Goal: Task Accomplishment & Management: Manage account settings

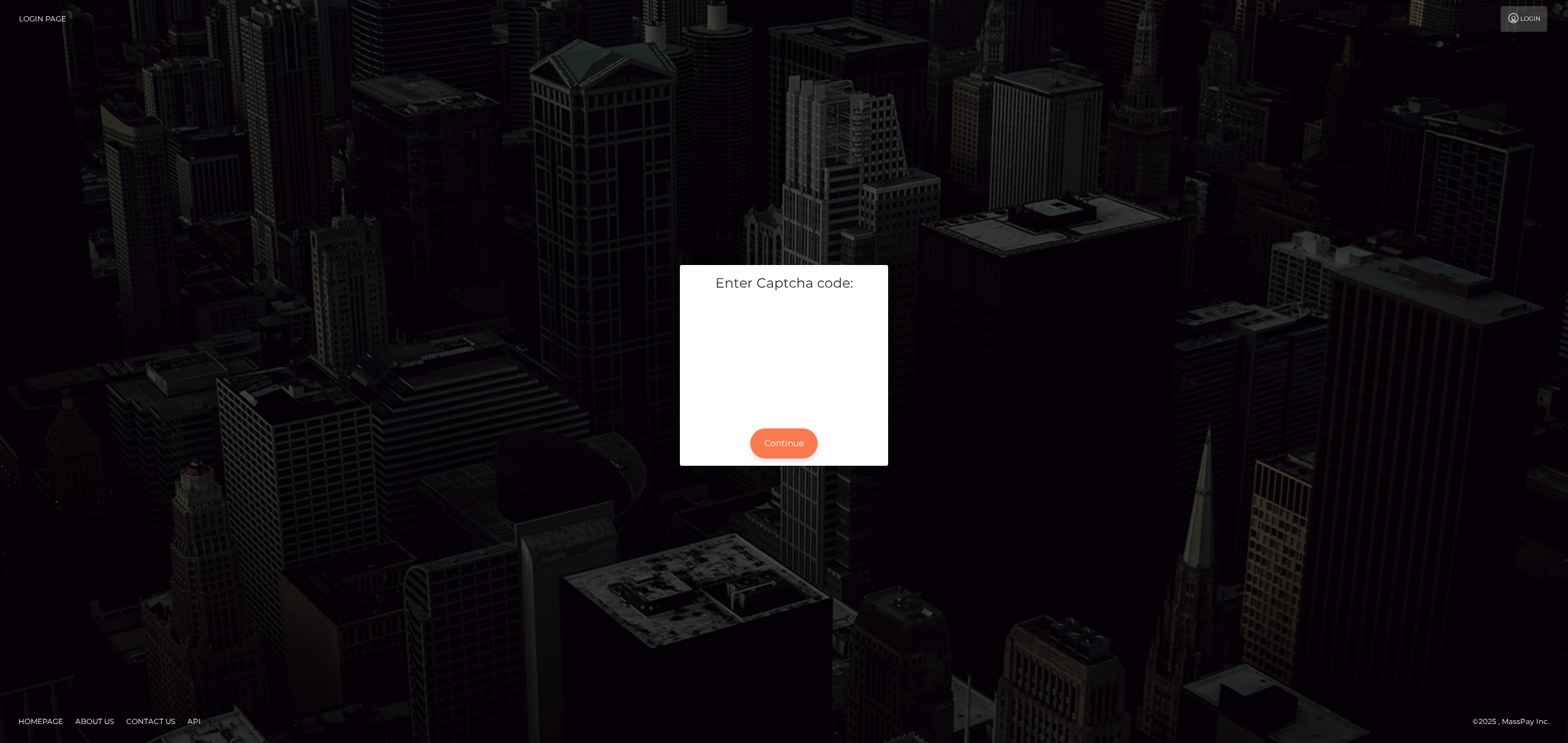
click at [772, 447] on button "Continue" at bounding box center [783, 443] width 67 height 30
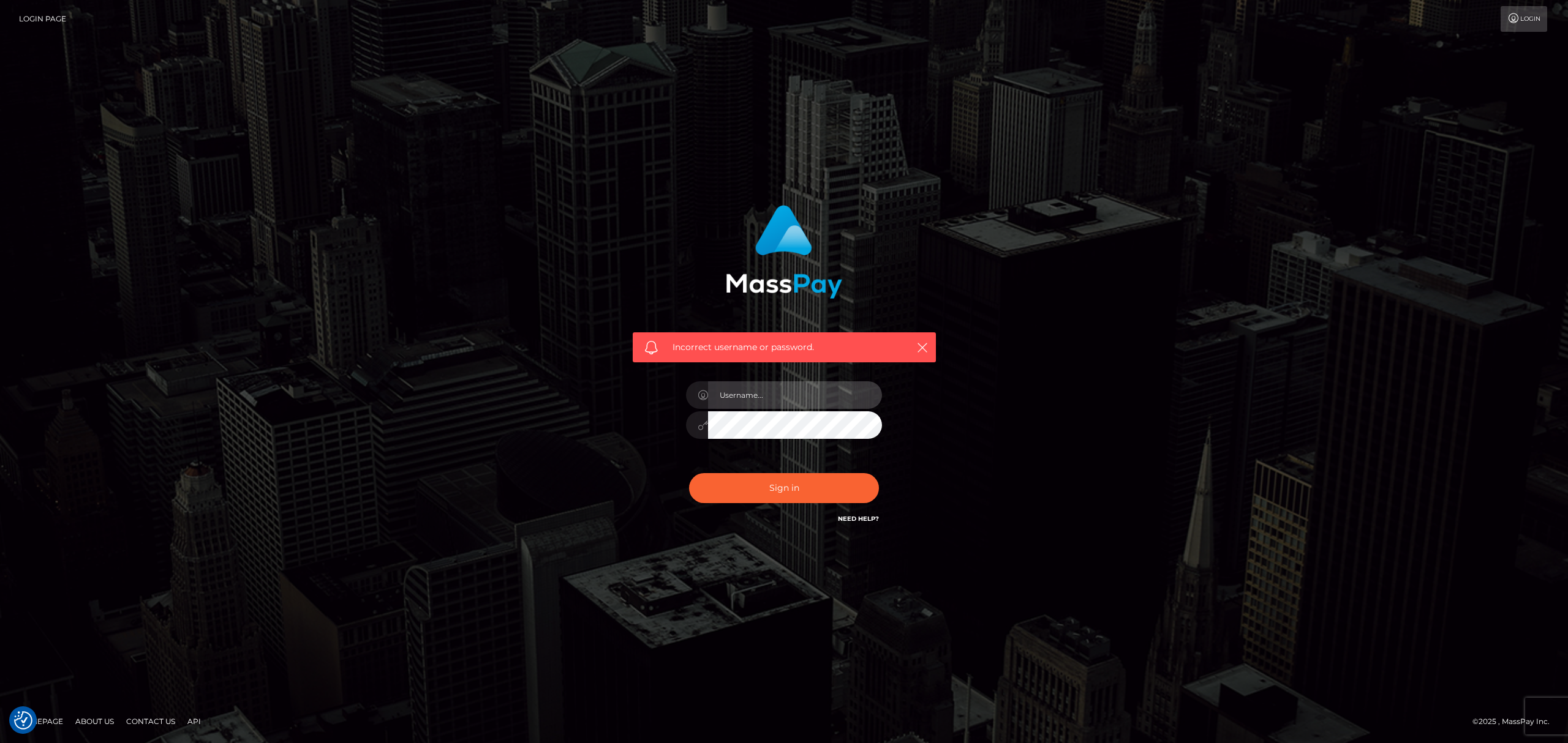
click at [800, 403] on input "text" at bounding box center [794, 394] width 174 height 27
type input "Eric"
click at [818, 485] on button "Sign in" at bounding box center [784, 488] width 190 height 30
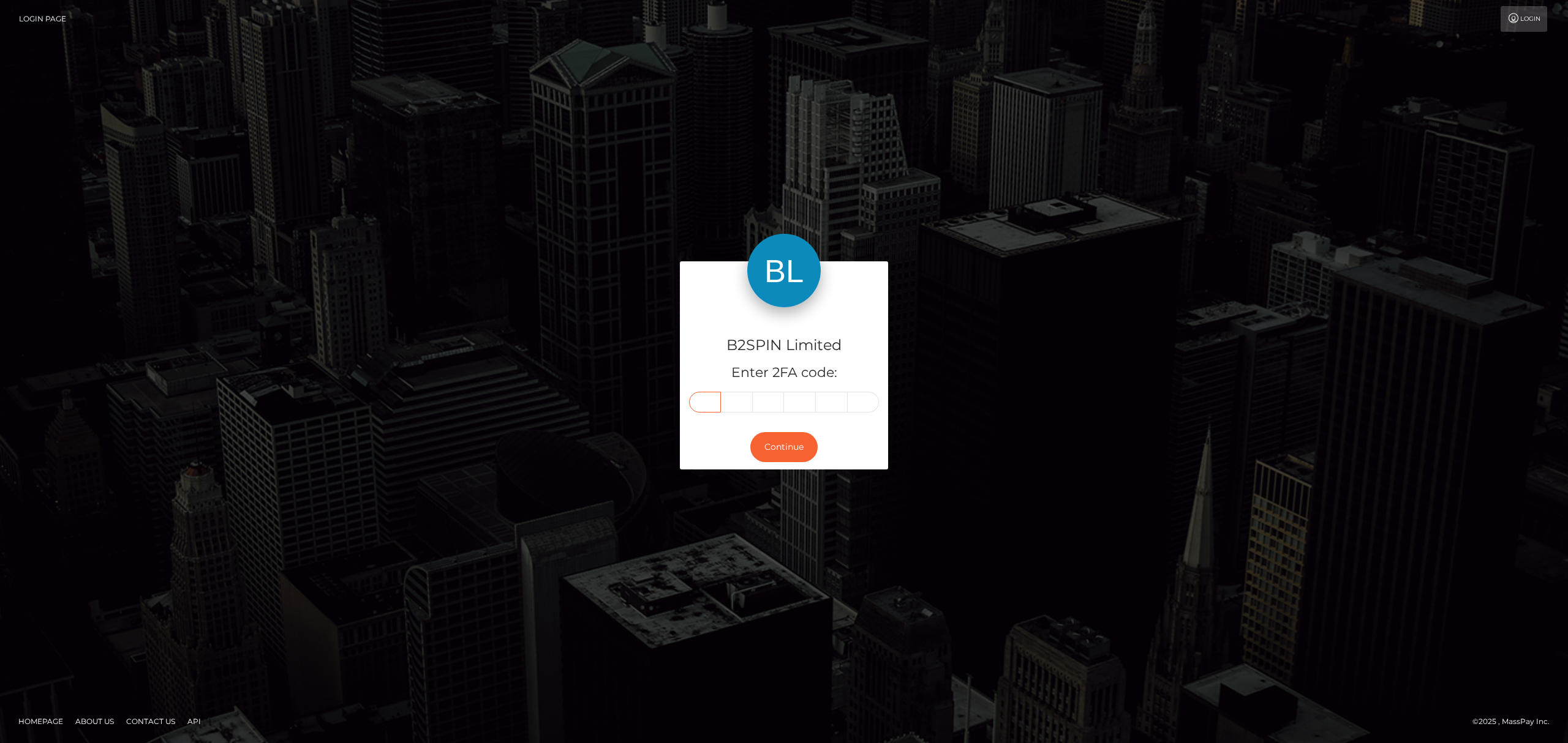
click at [704, 403] on input "text" at bounding box center [705, 402] width 32 height 21
paste input "6"
type input "6"
type input "9"
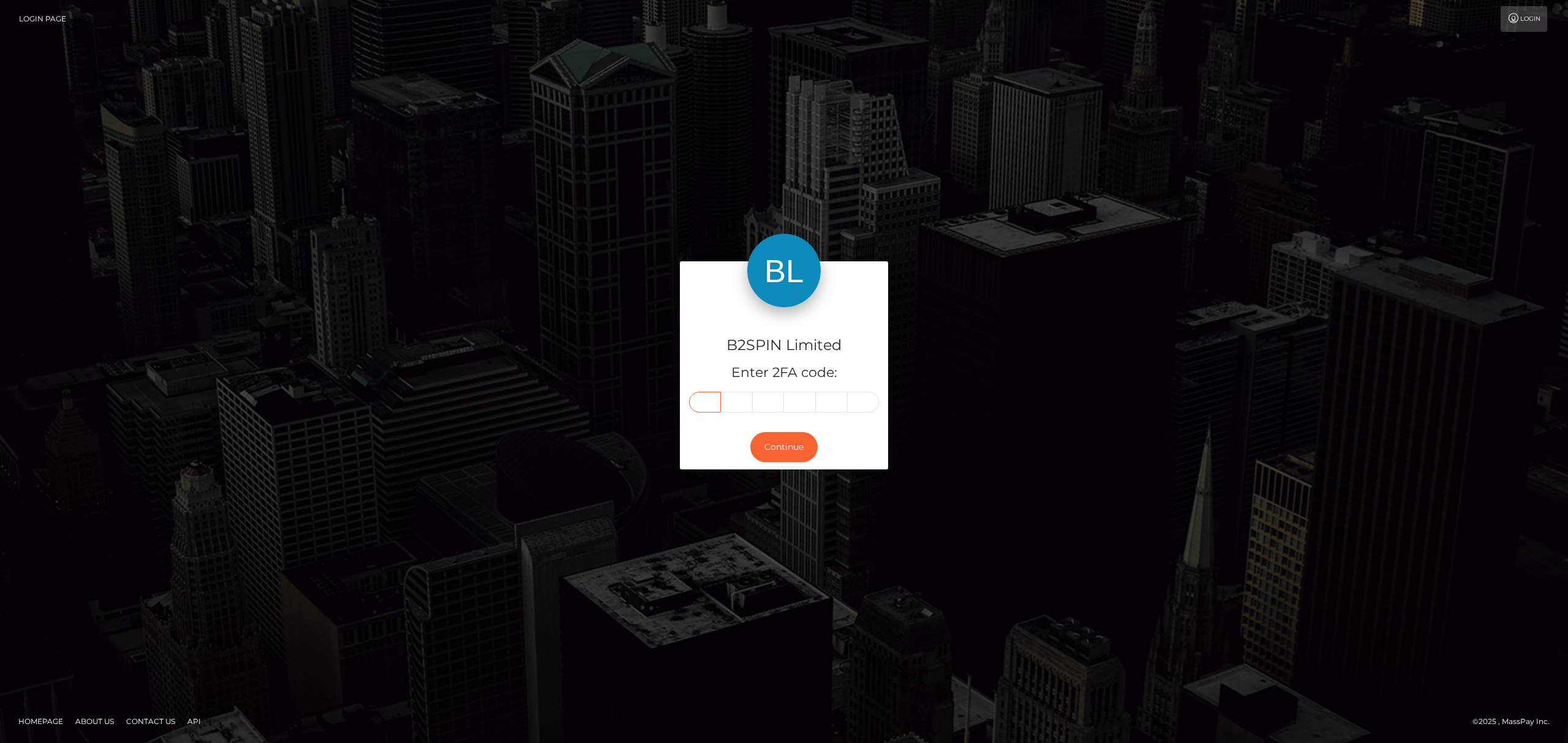
type input "8"
type input "0"
type input "5"
click at [788, 442] on button "Continue" at bounding box center [783, 447] width 67 height 30
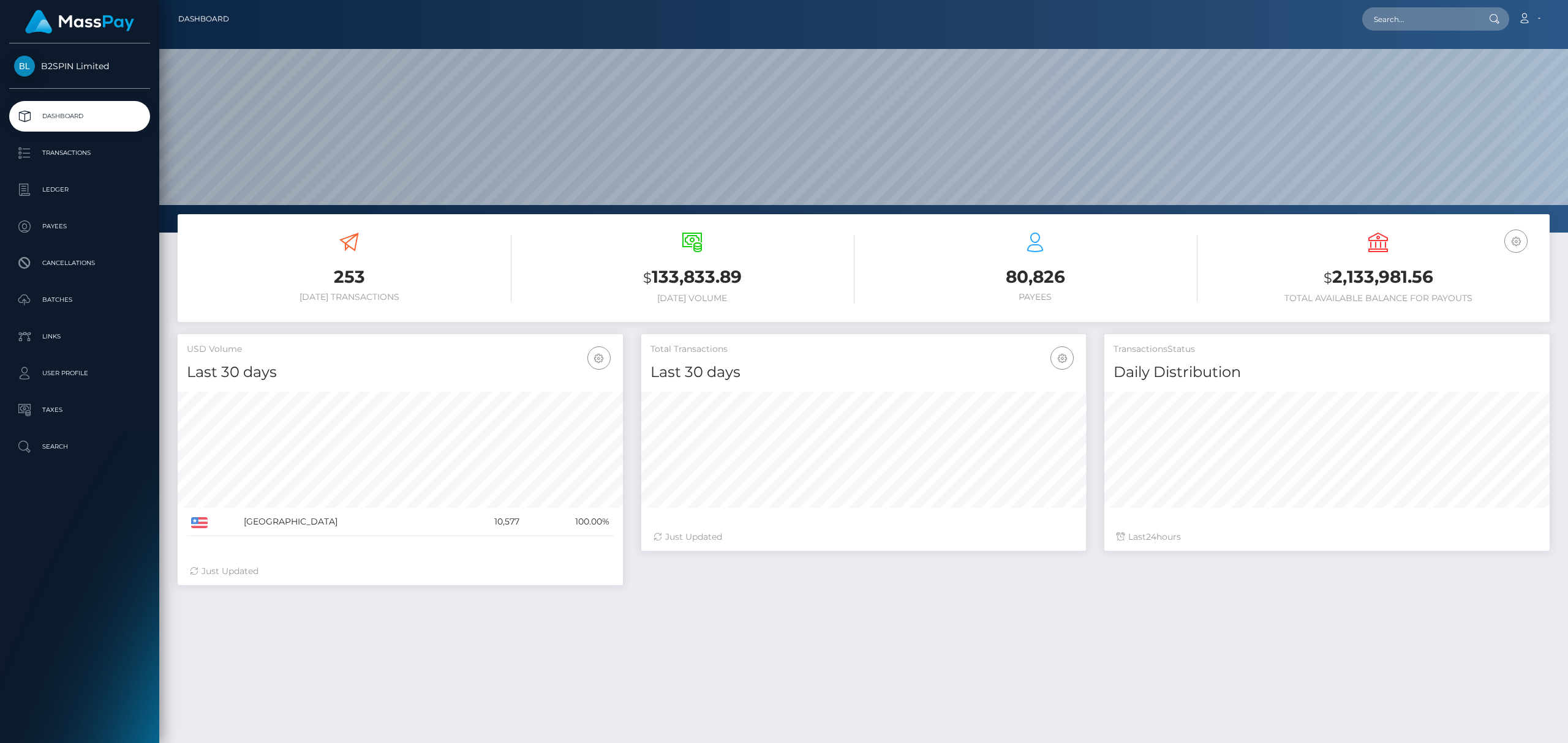
scroll to position [217, 445]
drag, startPoint x: 1433, startPoint y: 275, endPoint x: 1326, endPoint y: 275, distance: 107.0
click at [1326, 275] on h3 "$ 2,133,981.56" at bounding box center [1378, 278] width 324 height 25
click at [1330, 275] on small "$" at bounding box center [1328, 278] width 9 height 17
copy h3 "2,133,981.56"
